Goal: Task Accomplishment & Management: Manage account settings

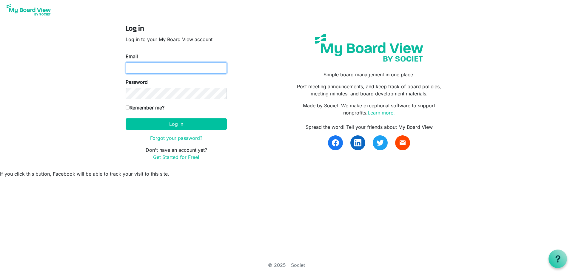
click at [203, 68] on input "Email" at bounding box center [176, 67] width 101 height 11
type input "[EMAIL_ADDRESS][DOMAIN_NAME]"
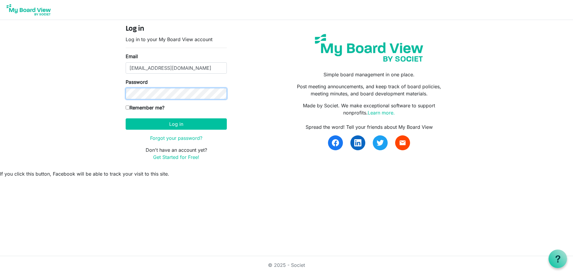
click at [126, 118] on button "Log in" at bounding box center [176, 123] width 101 height 11
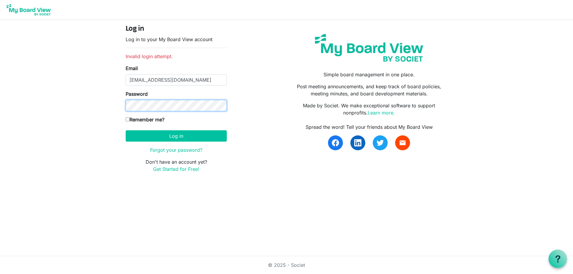
click at [126, 130] on button "Log in" at bounding box center [176, 135] width 101 height 11
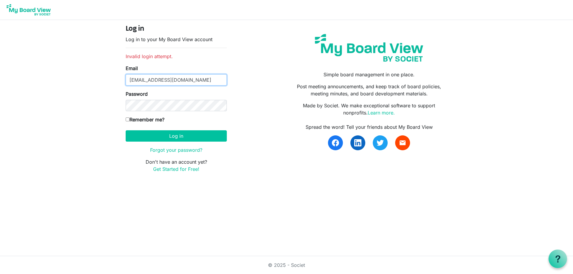
drag, startPoint x: 195, startPoint y: 82, endPoint x: 98, endPoint y: 81, distance: 97.5
click at [126, 81] on input "[EMAIL_ADDRESS][DOMAIN_NAME]" at bounding box center [176, 79] width 101 height 11
type input "comocraftcyclecollective@gmail.com"
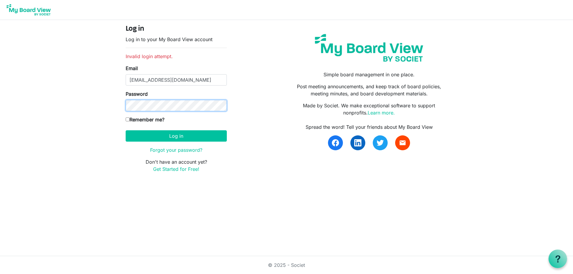
click at [126, 130] on button "Log in" at bounding box center [176, 135] width 101 height 11
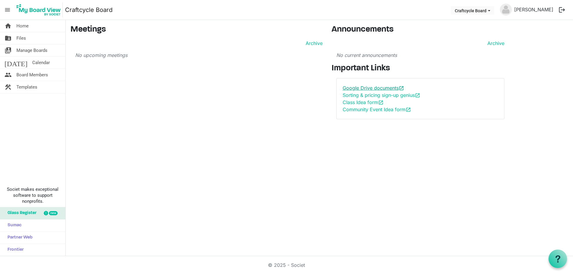
click at [383, 88] on link "Google Drive documents open_in_new" at bounding box center [372, 88] width 61 height 6
